Goal: Use online tool/utility: Utilize a website feature to perform a specific function

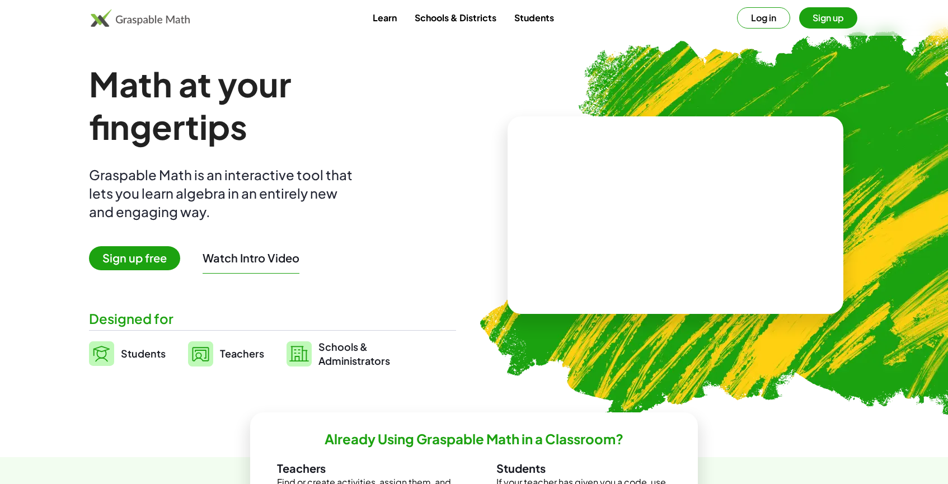
click at [776, 17] on button "Log in" at bounding box center [763, 17] width 53 height 21
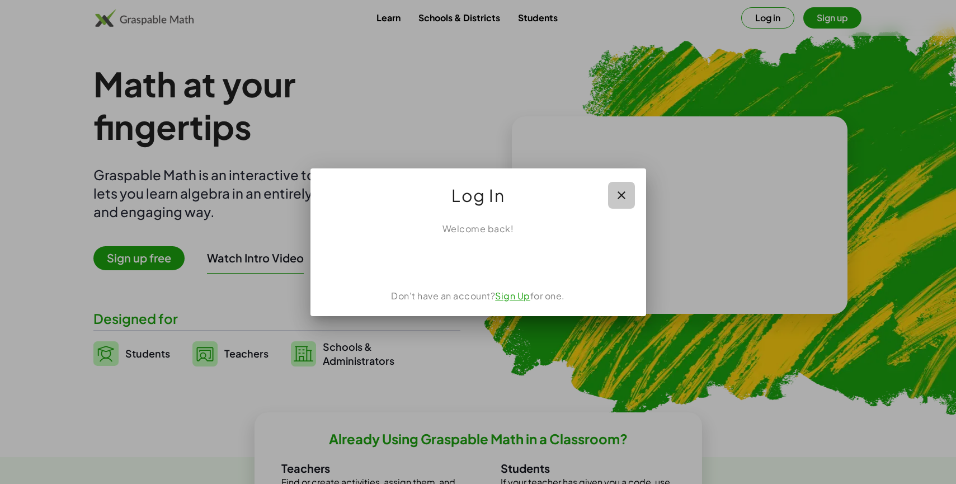
click at [618, 192] on icon "button" at bounding box center [621, 195] width 13 height 13
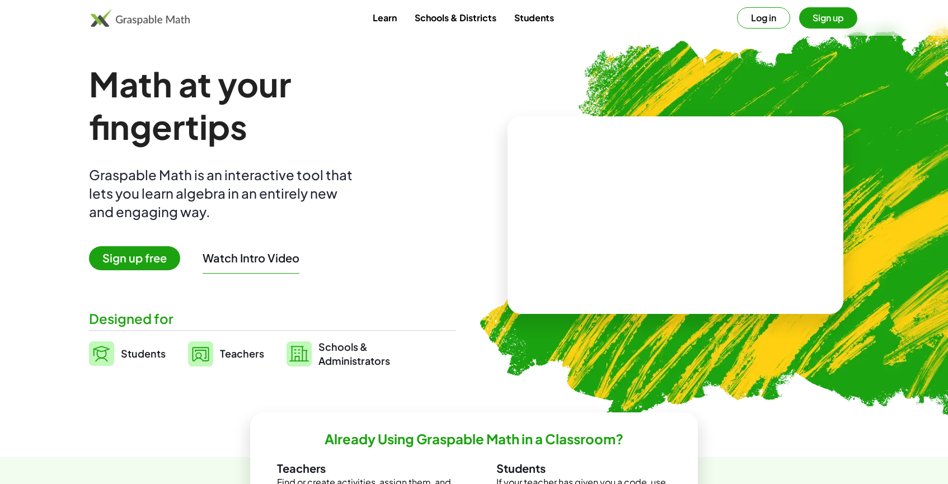
click at [775, 16] on button "Log in" at bounding box center [763, 17] width 53 height 21
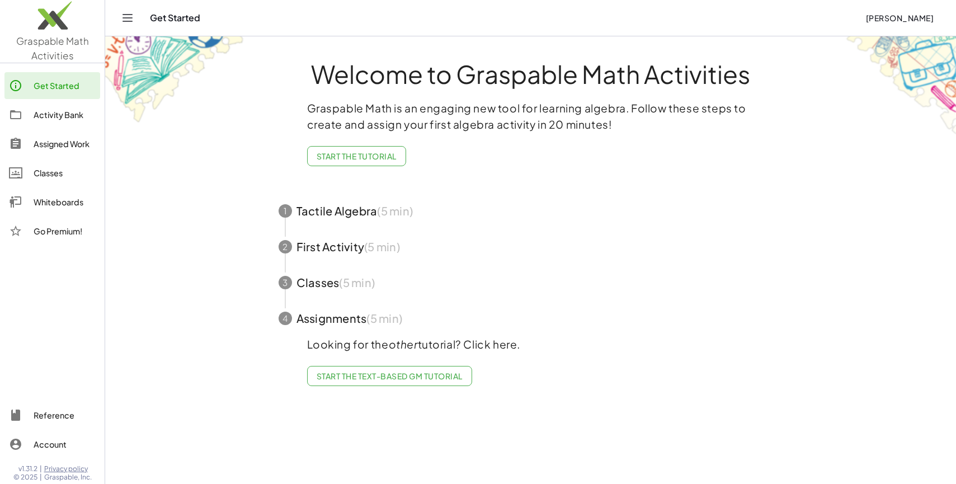
click at [813, 255] on main "Welcome to Graspable Math Activities Graspable Math is an engaging new tool for…" at bounding box center [530, 242] width 851 height 484
click at [50, 205] on div "Whiteboards" at bounding box center [65, 201] width 62 height 13
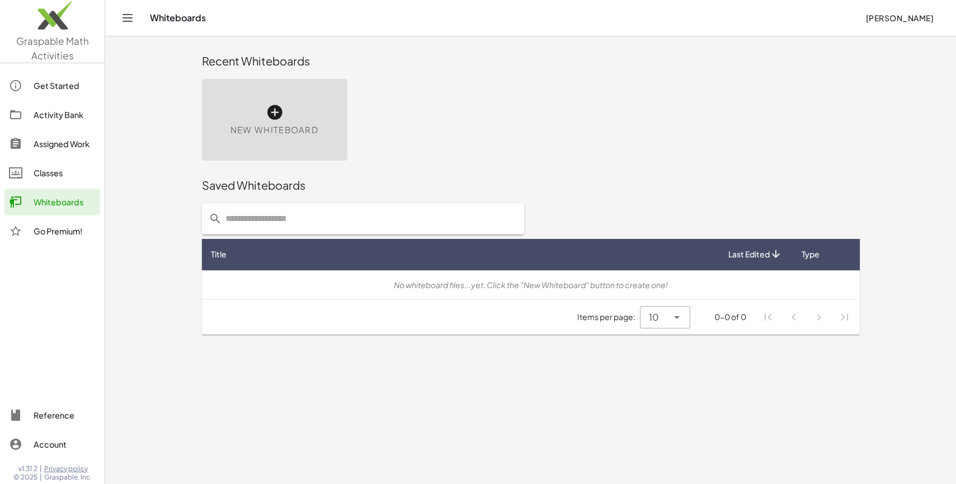
click at [279, 112] on icon at bounding box center [275, 112] width 18 height 18
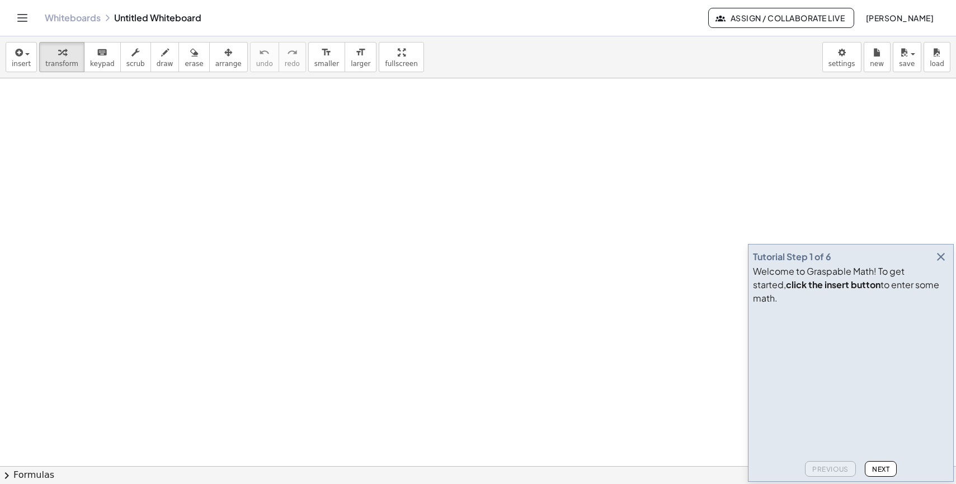
click at [215, 170] on div at bounding box center [478, 465] width 956 height 775
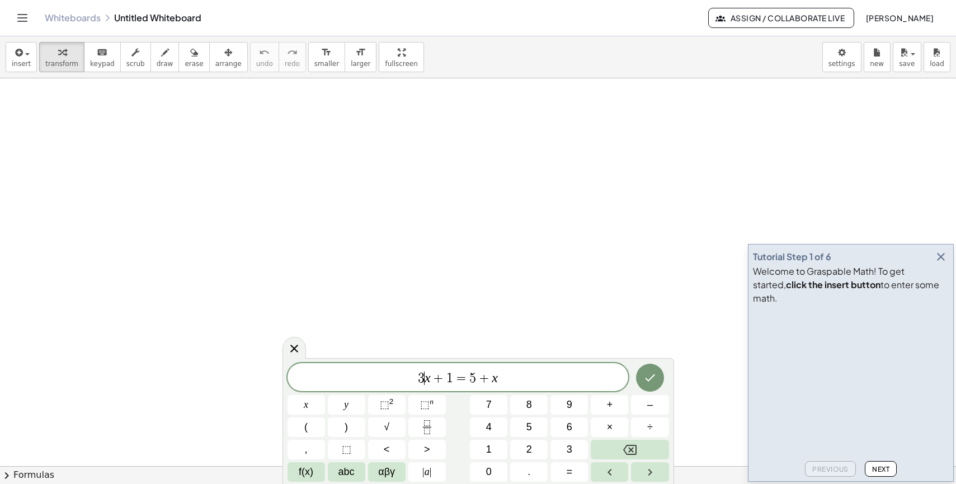
click at [424, 377] on span "3" at bounding box center [421, 377] width 7 height 13
click at [451, 378] on span "=" at bounding box center [458, 377] width 16 height 13
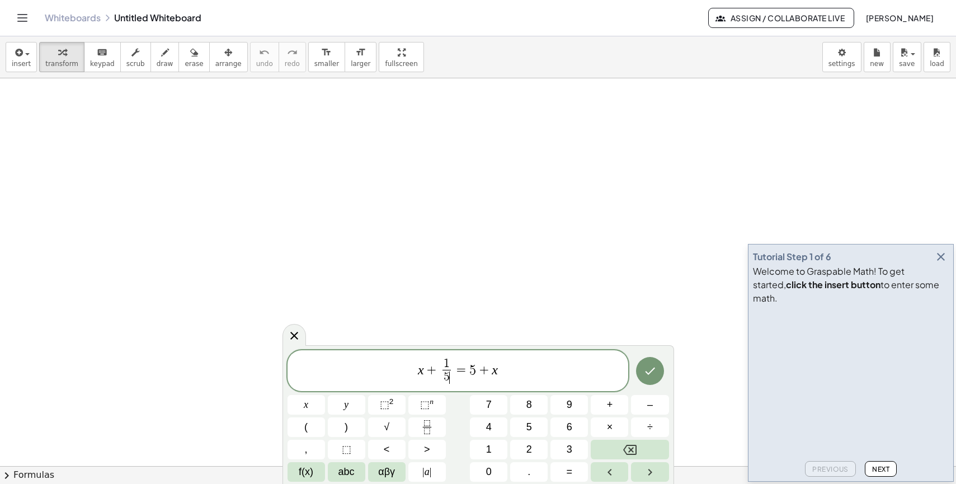
click at [450, 373] on span "5 ​" at bounding box center [447, 377] width 8 height 15
click at [450, 365] on span "1" at bounding box center [447, 364] width 8 height 12
click at [506, 367] on span "x + 2 3 ​ = 5 + x ​" at bounding box center [458, 372] width 341 height 30
click at [649, 375] on icon "Done" at bounding box center [649, 370] width 13 height 13
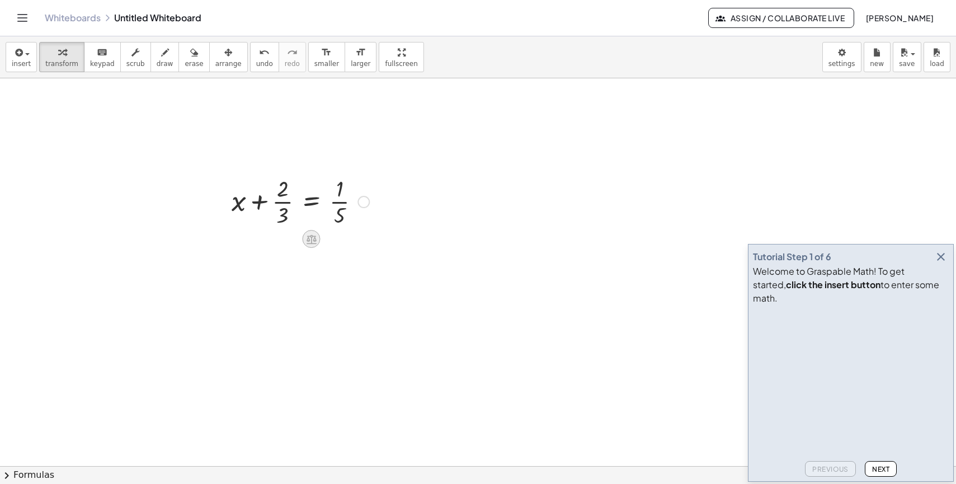
click at [312, 240] on icon at bounding box center [311, 239] width 12 height 12
click at [291, 243] on span "−" at bounding box center [289, 239] width 7 height 16
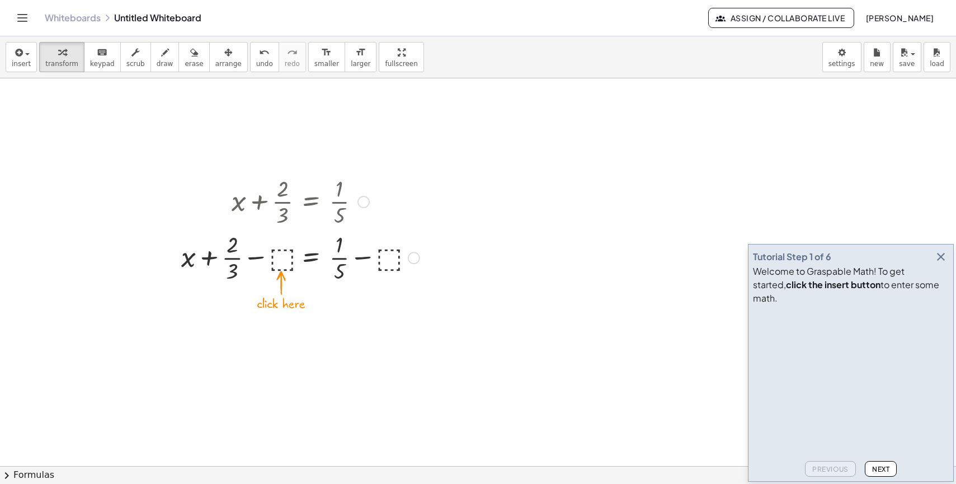
click at [283, 257] on div at bounding box center [301, 257] width 250 height 56
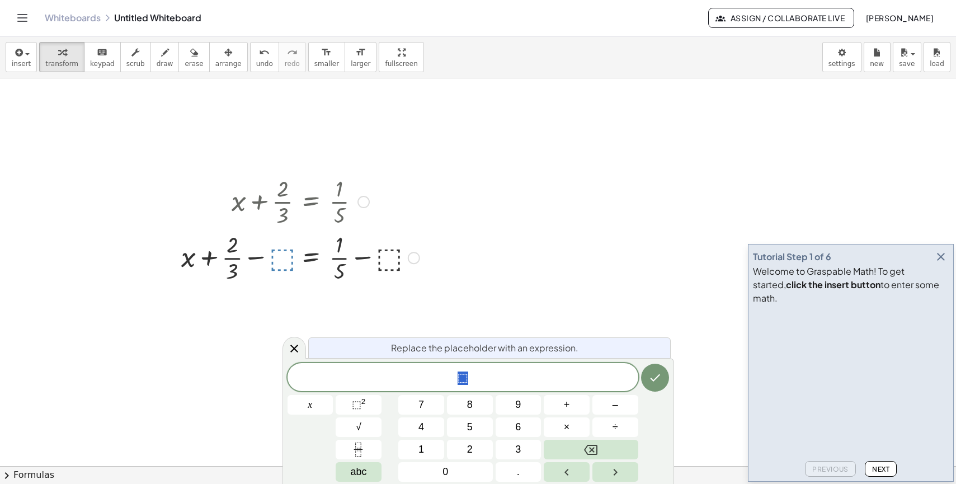
click at [283, 257] on div at bounding box center [301, 257] width 250 height 56
click at [476, 448] on button "2" at bounding box center [470, 450] width 46 height 20
click at [622, 425] on button "÷" at bounding box center [615, 427] width 46 height 20
click at [520, 448] on span "3" at bounding box center [518, 449] width 6 height 15
click at [658, 375] on icon "Done" at bounding box center [655, 377] width 10 height 7
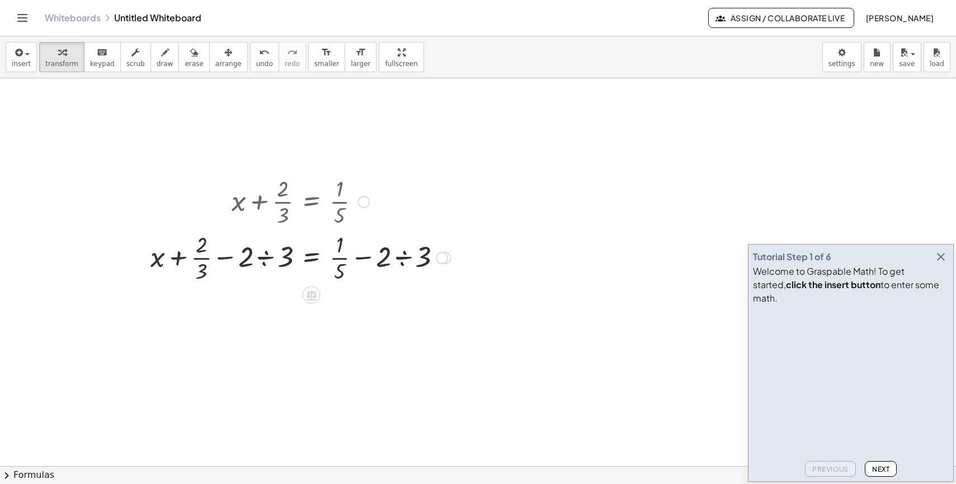
click at [445, 260] on div at bounding box center [442, 258] width 12 height 12
click at [423, 364] on div at bounding box center [478, 465] width 956 height 775
click at [308, 294] on icon at bounding box center [312, 295] width 10 height 10
click at [324, 363] on div at bounding box center [478, 465] width 956 height 775
click at [490, 252] on div at bounding box center [478, 465] width 956 height 775
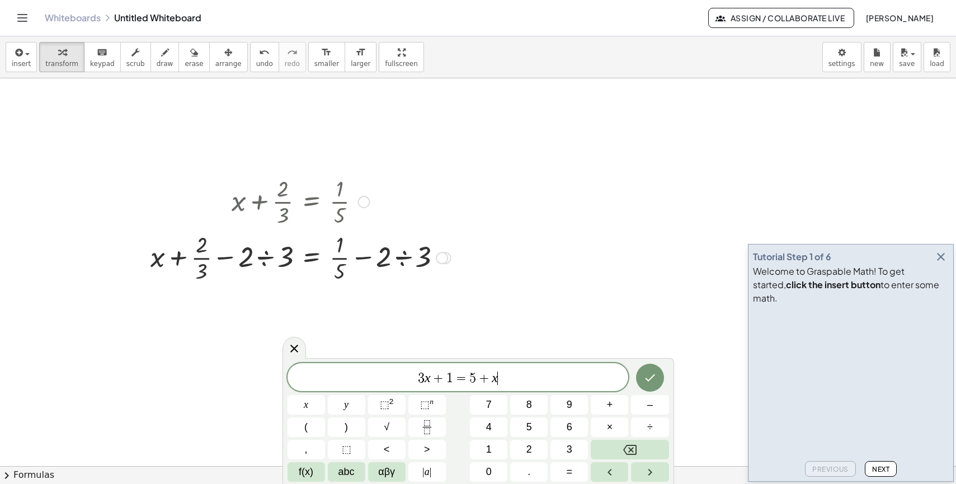
click at [434, 258] on div at bounding box center [301, 257] width 312 height 56
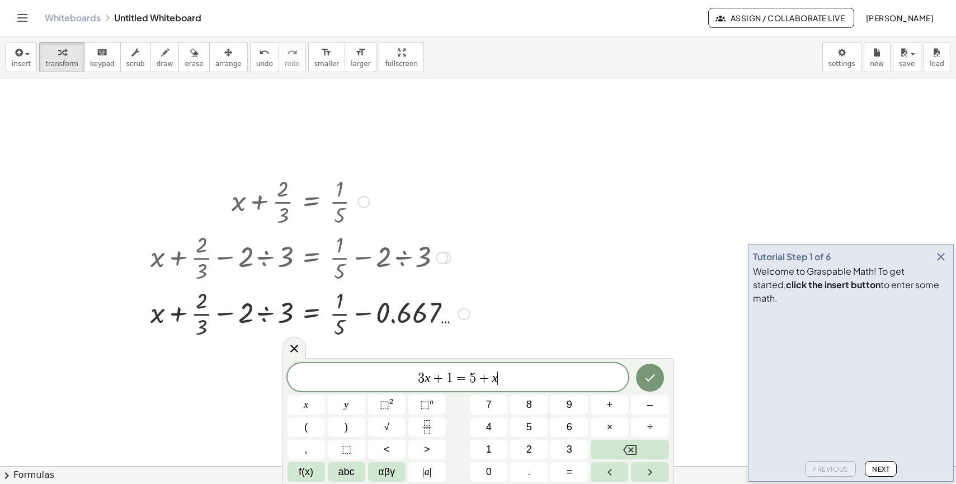
click at [267, 319] on div at bounding box center [310, 313] width 330 height 56
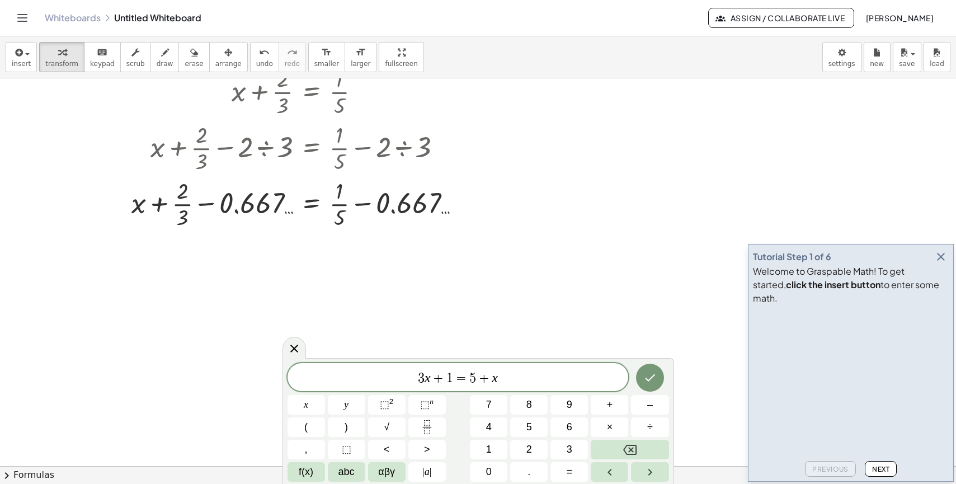
scroll to position [112, 0]
click at [192, 205] on div at bounding box center [300, 201] width 349 height 56
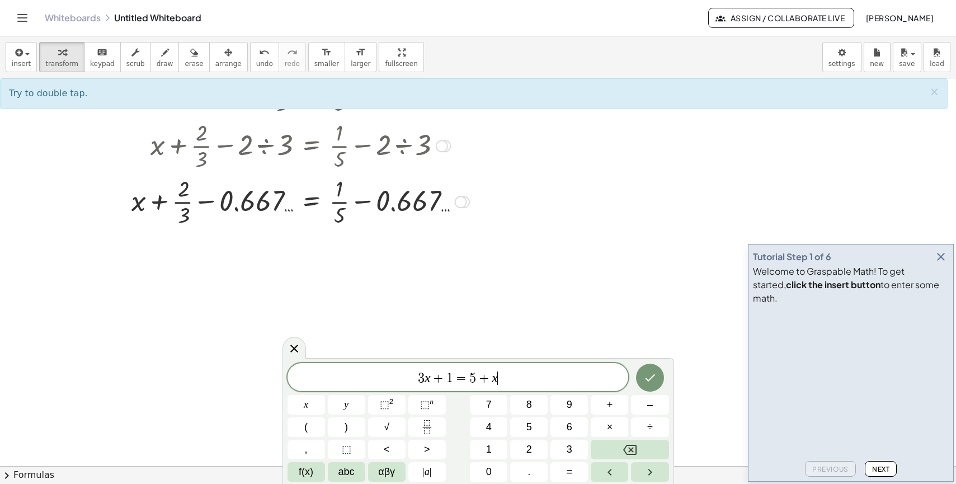
click at [178, 205] on div at bounding box center [300, 201] width 349 height 56
click at [215, 205] on div at bounding box center [300, 201] width 349 height 56
click at [206, 201] on div at bounding box center [300, 201] width 349 height 56
click at [243, 202] on div at bounding box center [300, 201] width 349 height 56
click at [195, 199] on div at bounding box center [300, 201] width 349 height 56
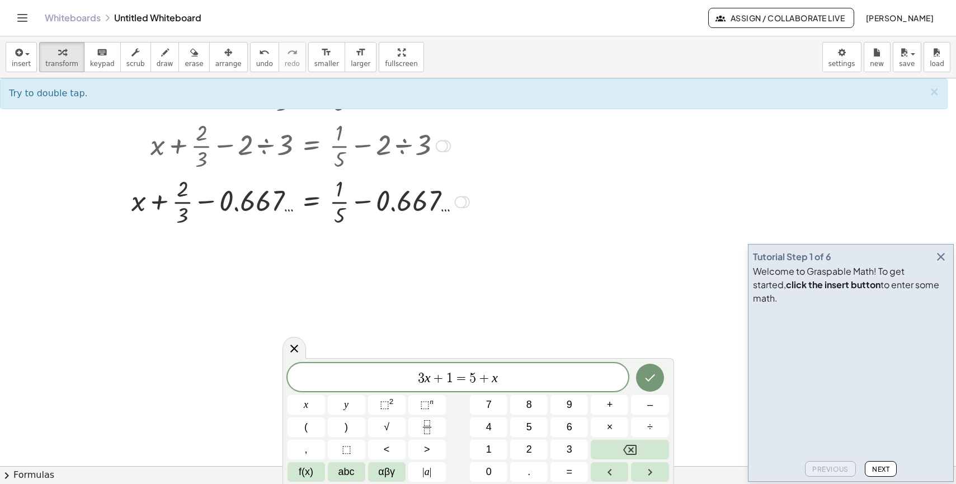
click at [218, 204] on div at bounding box center [300, 201] width 349 height 56
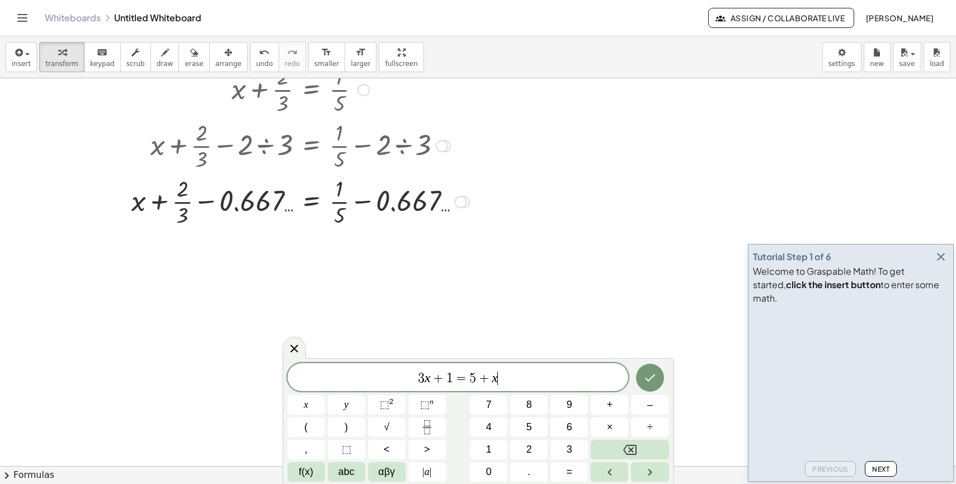
click at [218, 204] on div at bounding box center [300, 201] width 349 height 56
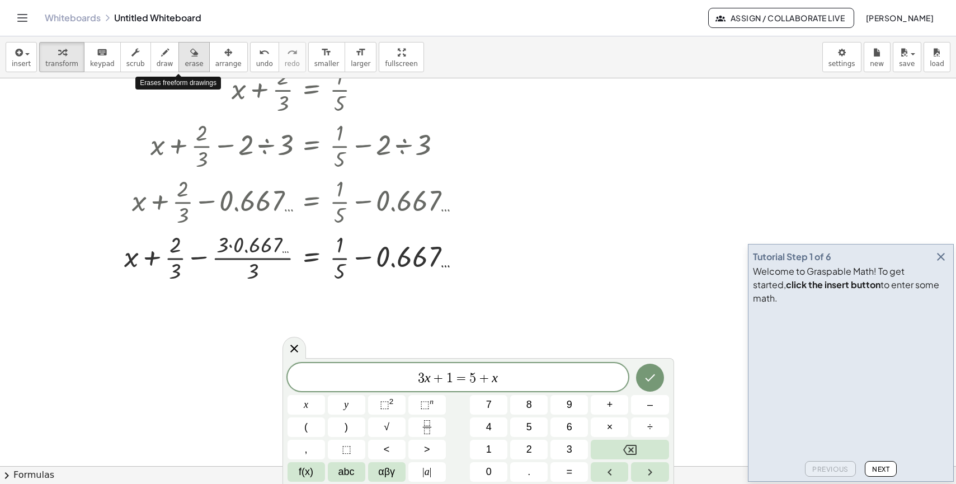
click at [186, 61] on span "erase" at bounding box center [194, 64] width 18 height 8
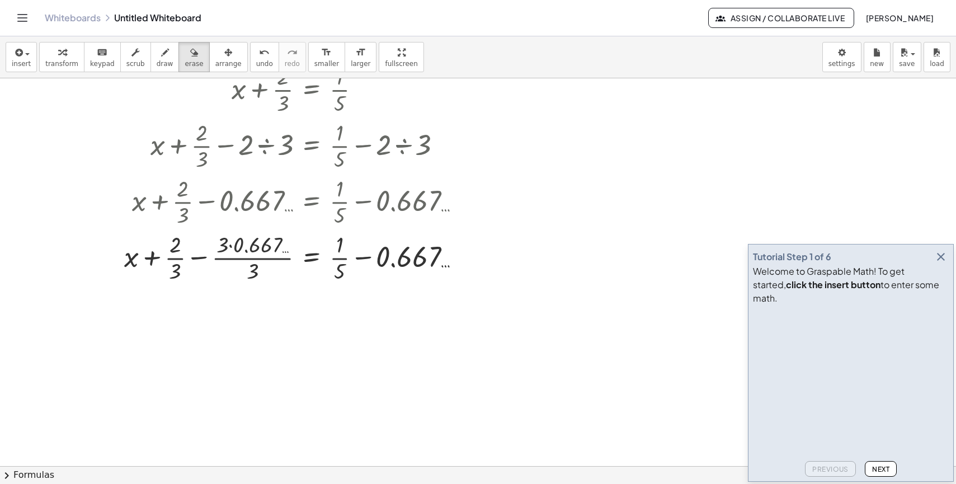
click at [130, 199] on div at bounding box center [478, 353] width 956 height 775
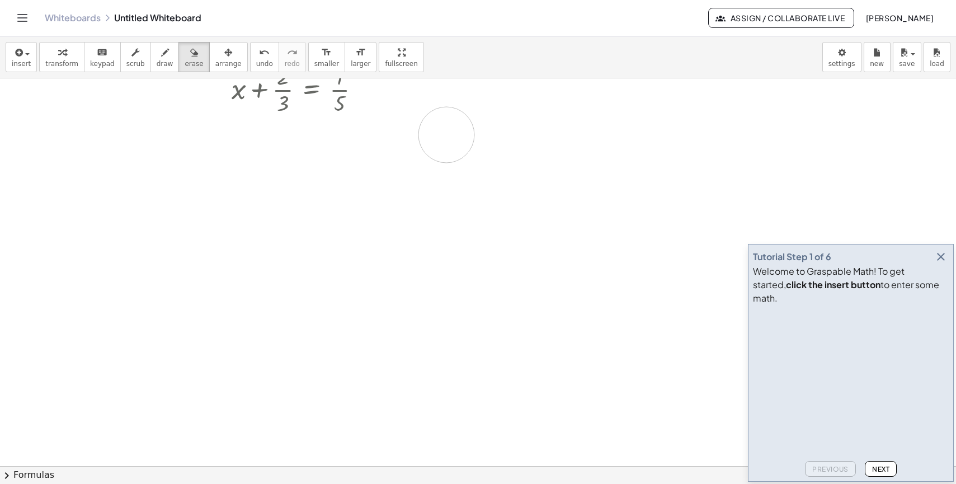
drag, startPoint x: 110, startPoint y: 196, endPoint x: 446, endPoint y: 135, distance: 341.7
click at [446, 135] on div at bounding box center [478, 353] width 956 height 775
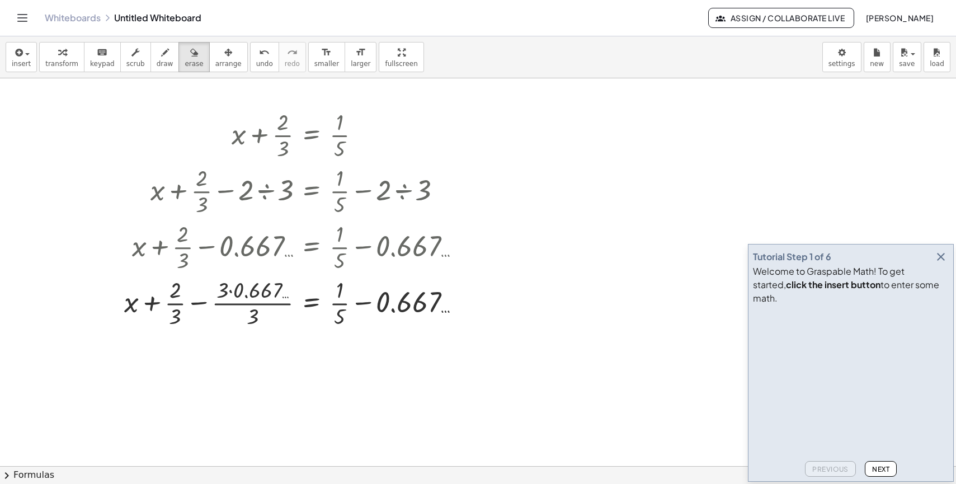
scroll to position [56, 0]
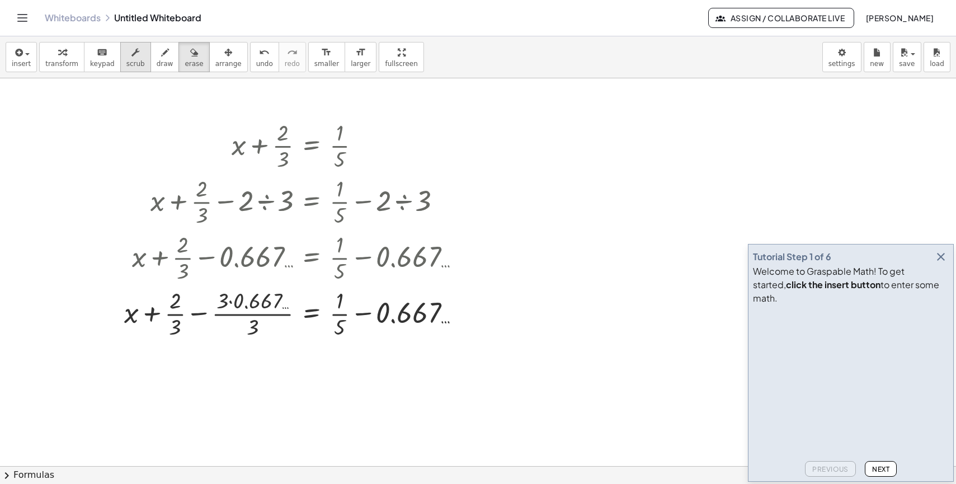
click at [131, 56] on icon "button" at bounding box center [135, 52] width 8 height 13
drag, startPoint x: 141, startPoint y: 200, endPoint x: 350, endPoint y: 204, distance: 209.3
click at [350, 204] on div at bounding box center [297, 201] width 356 height 56
click at [370, 199] on div at bounding box center [297, 201] width 356 height 56
click at [415, 137] on div at bounding box center [297, 145] width 356 height 56
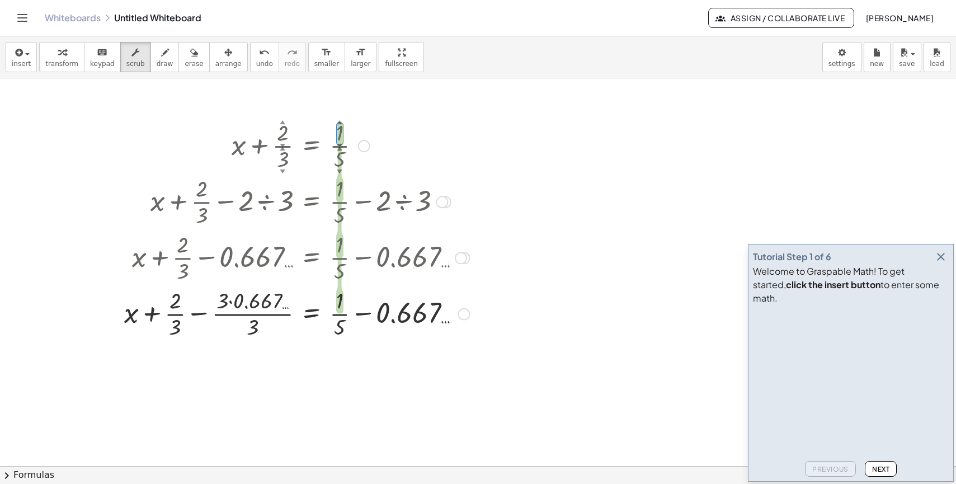
click at [364, 145] on div at bounding box center [364, 146] width 12 height 12
click at [556, 164] on div at bounding box center [478, 409] width 956 height 775
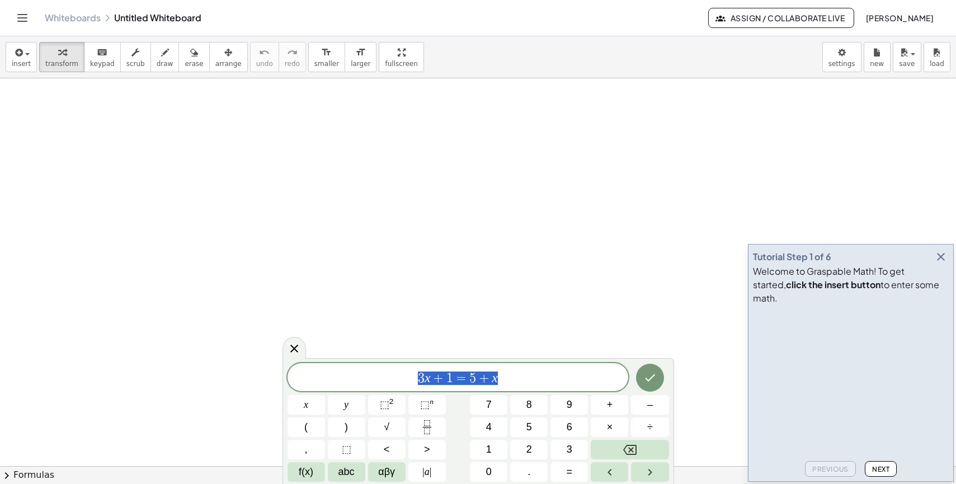
drag, startPoint x: 498, startPoint y: 382, endPoint x: 392, endPoint y: 382, distance: 106.9
click at [392, 382] on span "3 x + 1 = 5 + x" at bounding box center [458, 378] width 341 height 16
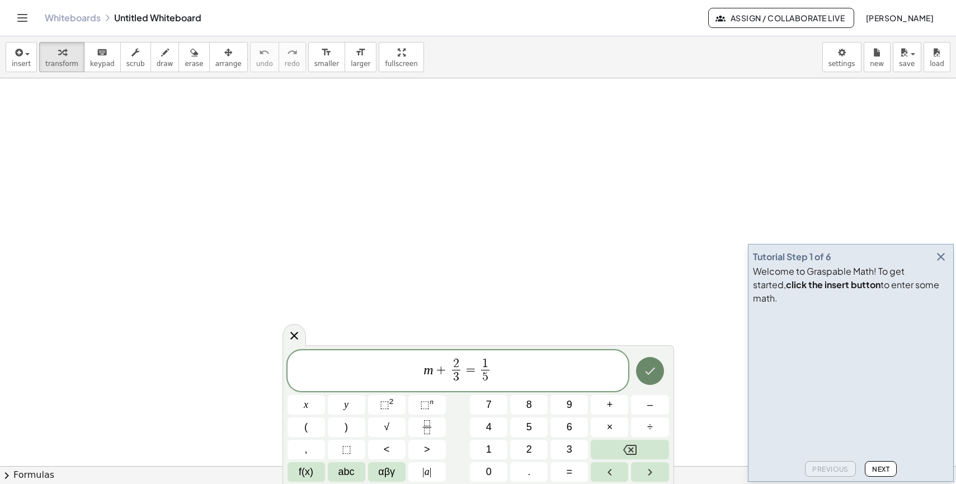
click at [647, 371] on icon "Done" at bounding box center [649, 370] width 13 height 13
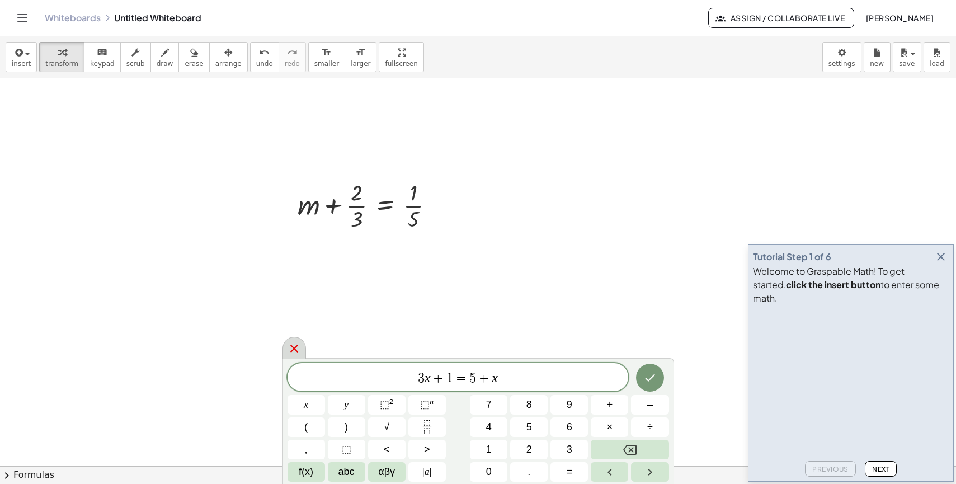
click at [298, 346] on icon at bounding box center [294, 348] width 13 height 13
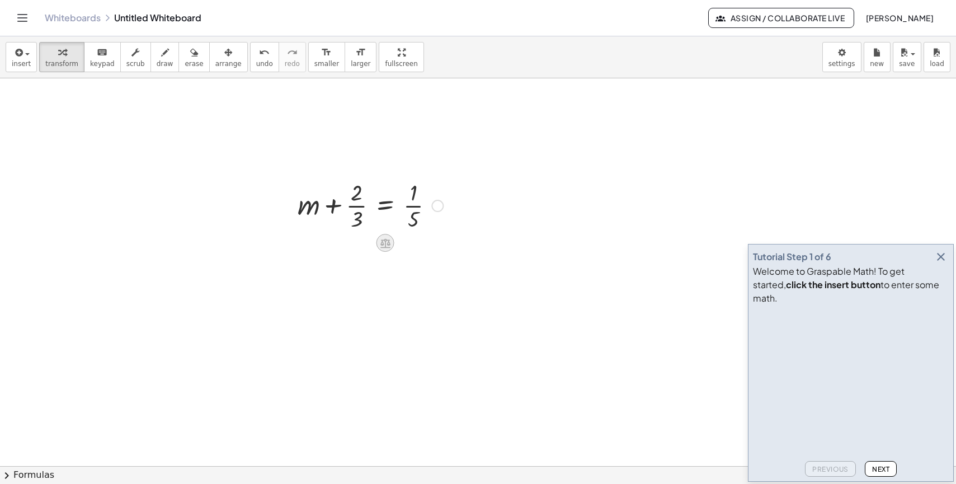
click at [387, 244] on icon at bounding box center [385, 243] width 10 height 10
click at [364, 244] on span "−" at bounding box center [363, 243] width 7 height 16
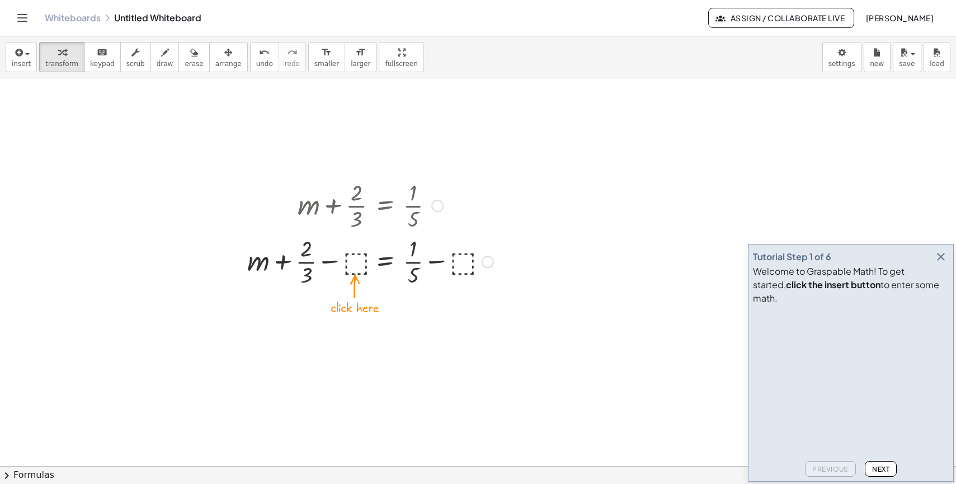
click at [356, 261] on div at bounding box center [370, 261] width 257 height 56
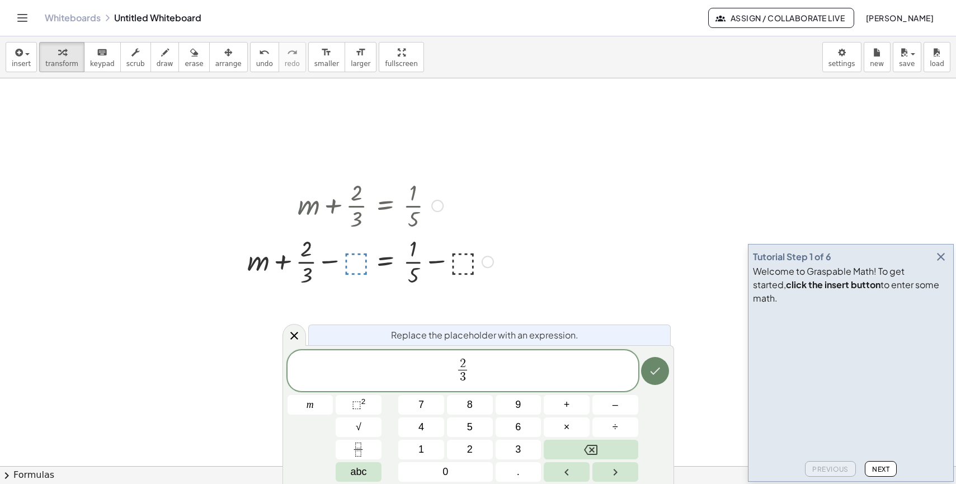
click at [655, 376] on icon "Done" at bounding box center [654, 370] width 13 height 13
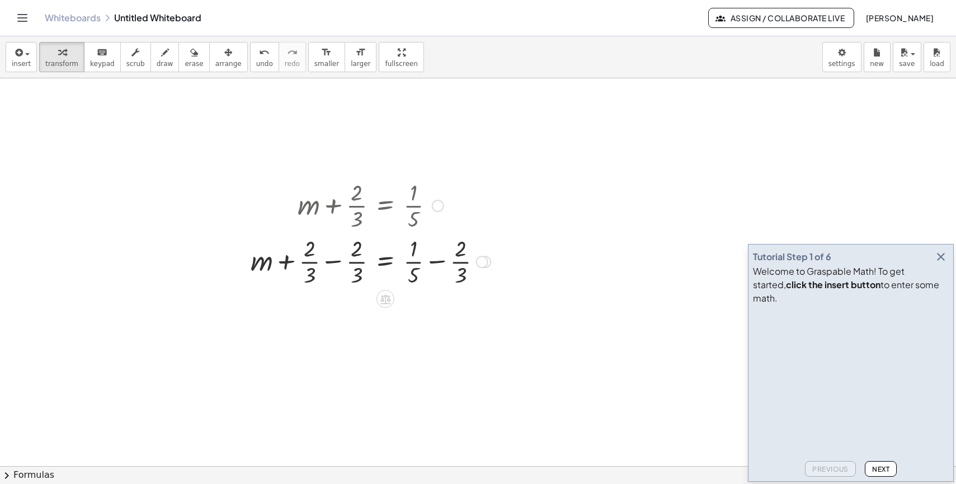
click at [326, 261] on div at bounding box center [370, 261] width 251 height 56
click at [439, 317] on div at bounding box center [370, 317] width 251 height 56
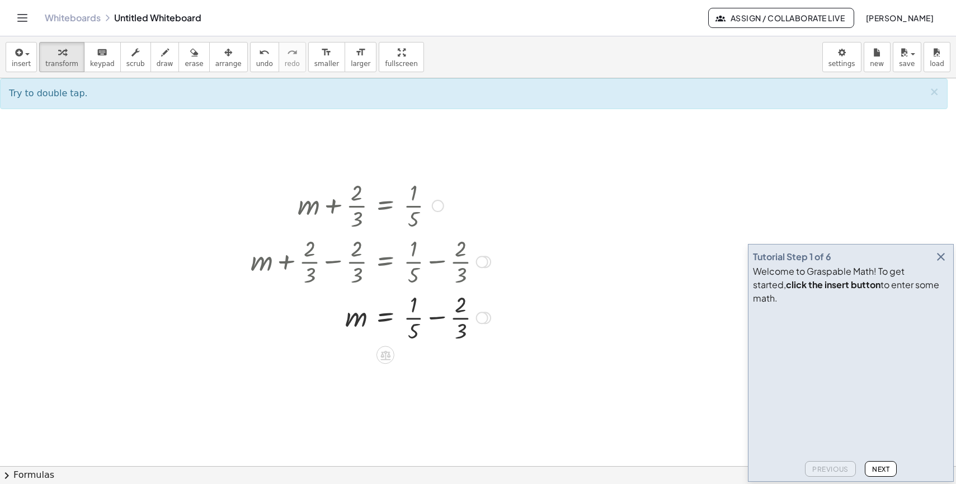
click at [440, 318] on div at bounding box center [370, 317] width 251 height 56
click at [438, 319] on div at bounding box center [370, 317] width 251 height 56
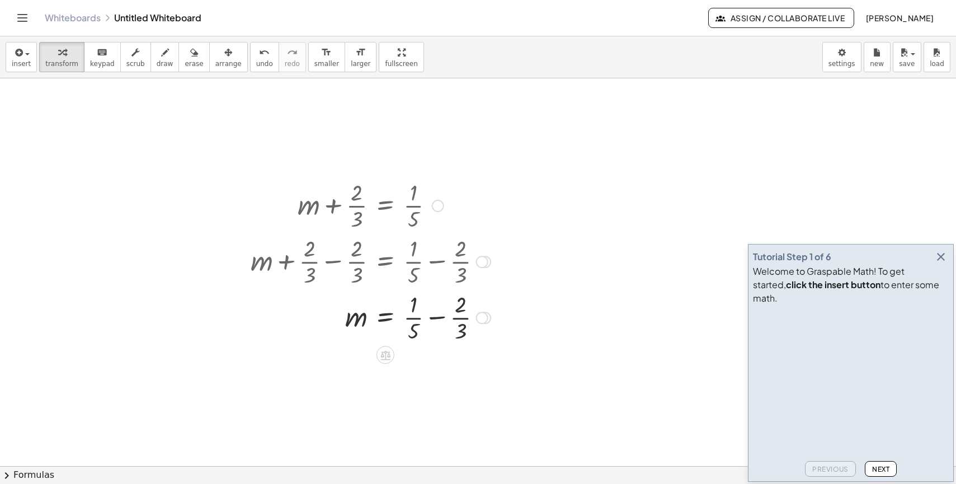
click at [438, 319] on div at bounding box center [370, 317] width 251 height 56
click at [458, 371] on div at bounding box center [387, 373] width 284 height 56
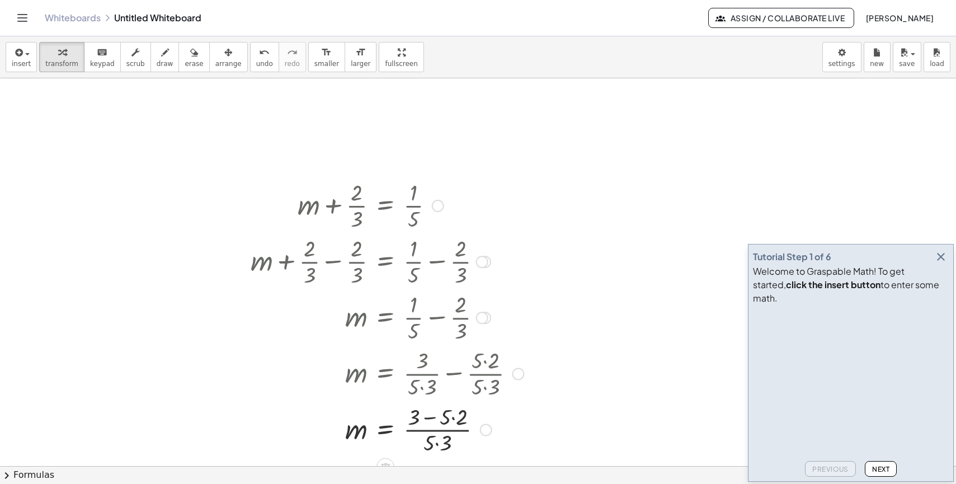
scroll to position [56, 0]
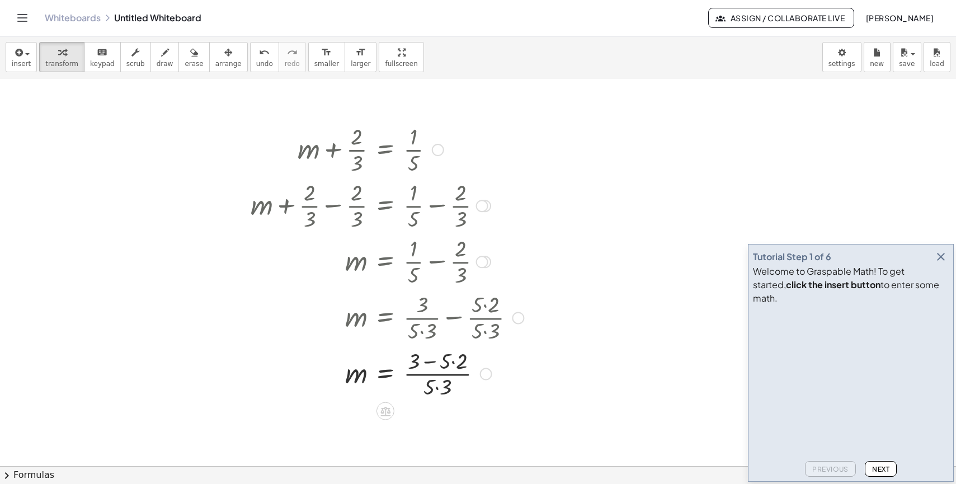
click at [437, 370] on div at bounding box center [387, 373] width 284 height 56
click at [432, 359] on div at bounding box center [387, 373] width 284 height 56
click at [451, 359] on div at bounding box center [387, 373] width 284 height 56
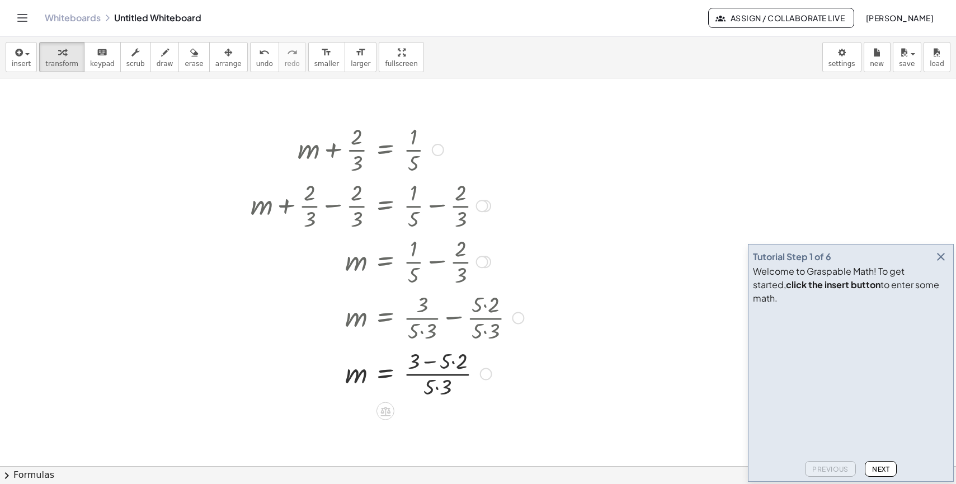
click at [451, 359] on div at bounding box center [387, 373] width 284 height 56
click at [417, 361] on div at bounding box center [387, 373] width 284 height 56
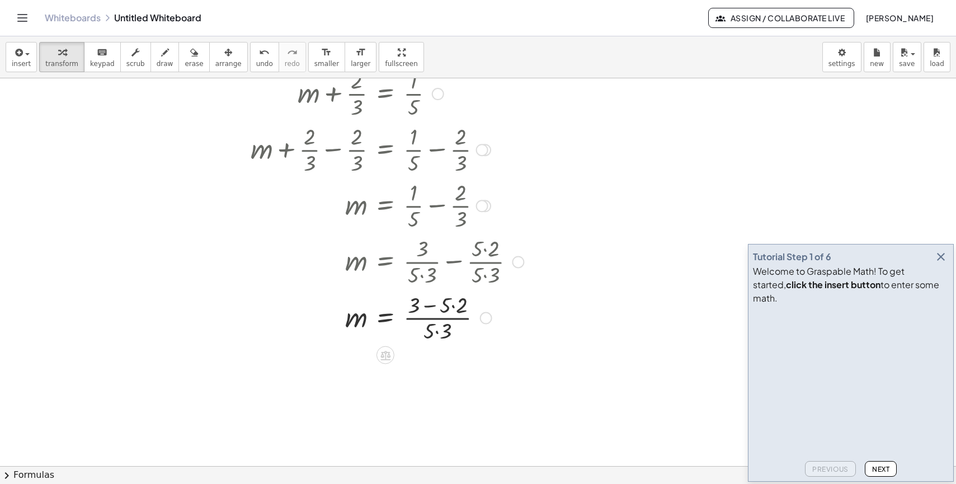
click at [438, 319] on div at bounding box center [387, 317] width 284 height 56
click at [433, 309] on div at bounding box center [387, 317] width 284 height 56
click at [419, 304] on div at bounding box center [387, 317] width 284 height 56
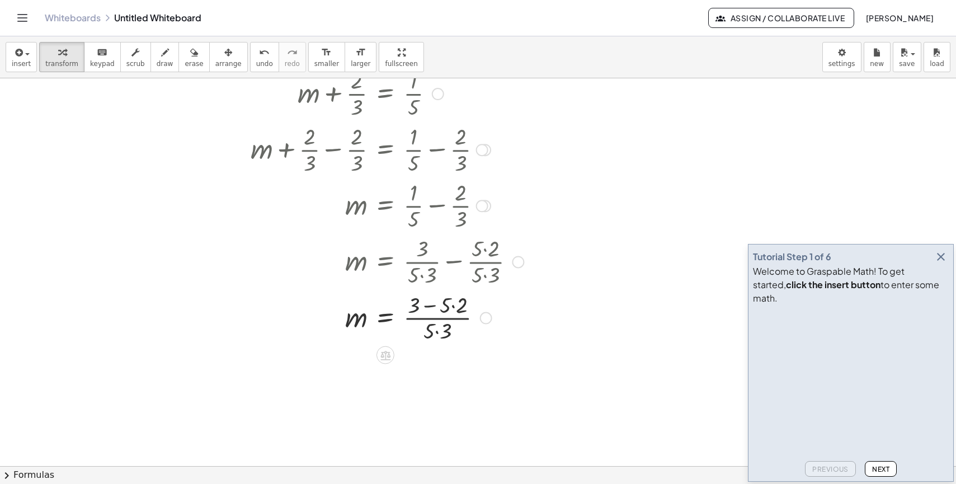
click at [453, 303] on div at bounding box center [387, 317] width 284 height 56
click at [430, 361] on div at bounding box center [387, 373] width 284 height 56
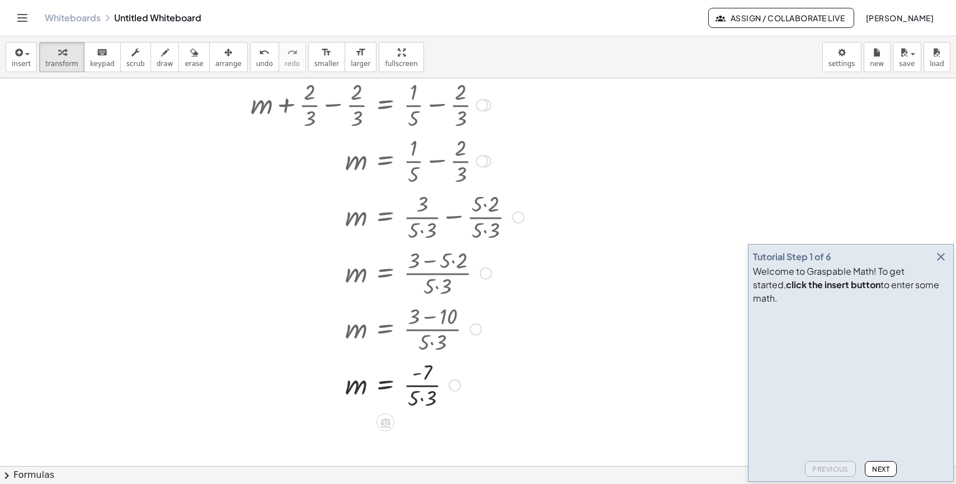
scroll to position [224, 0]
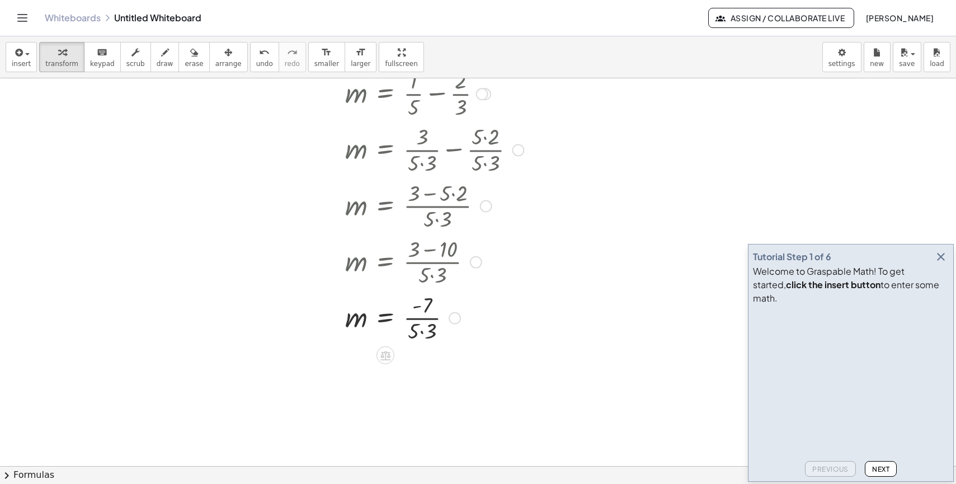
click at [424, 332] on div at bounding box center [387, 317] width 284 height 56
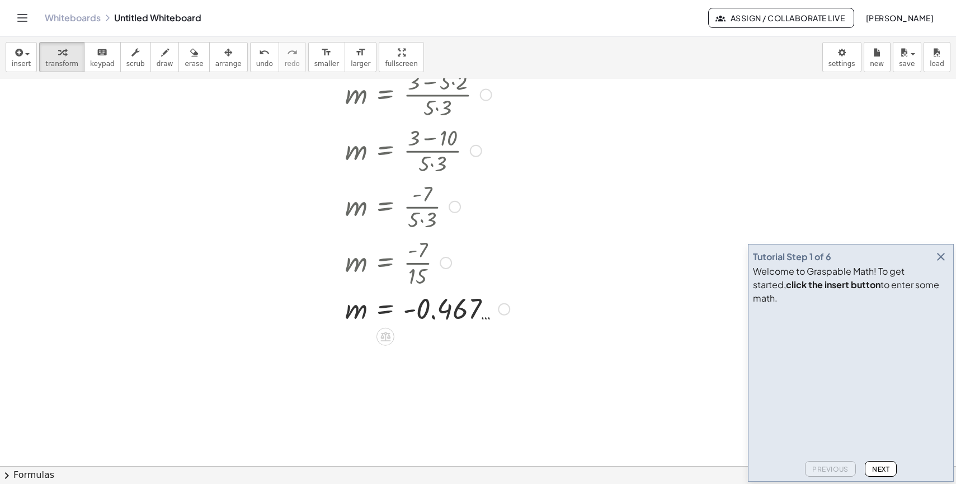
scroll to position [336, 0]
click at [506, 308] on div at bounding box center [504, 309] width 12 height 12
click at [387, 337] on icon at bounding box center [385, 337] width 10 height 10
click at [382, 381] on div at bounding box center [478, 167] width 956 height 848
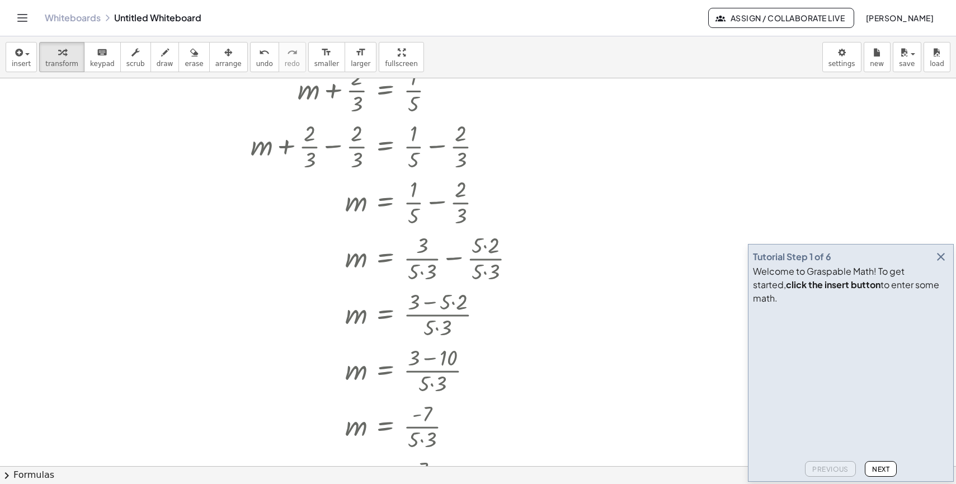
scroll to position [112, 0]
